Goal: Task Accomplishment & Management: Use online tool/utility

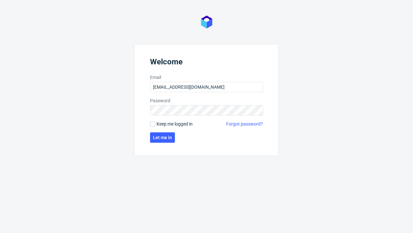
type input "[EMAIL_ADDRESS][DOMAIN_NAME]"
click at [162, 137] on span "Let me in" at bounding box center [162, 137] width 19 height 5
